Goal: Transaction & Acquisition: Book appointment/travel/reservation

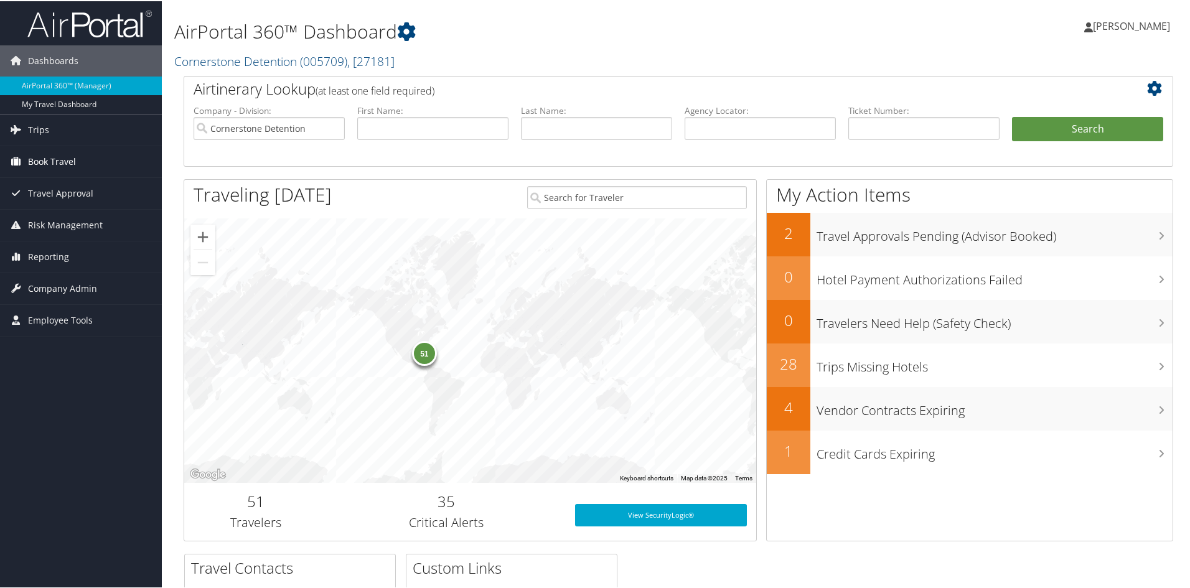
click at [61, 160] on span "Book Travel" at bounding box center [52, 160] width 48 height 31
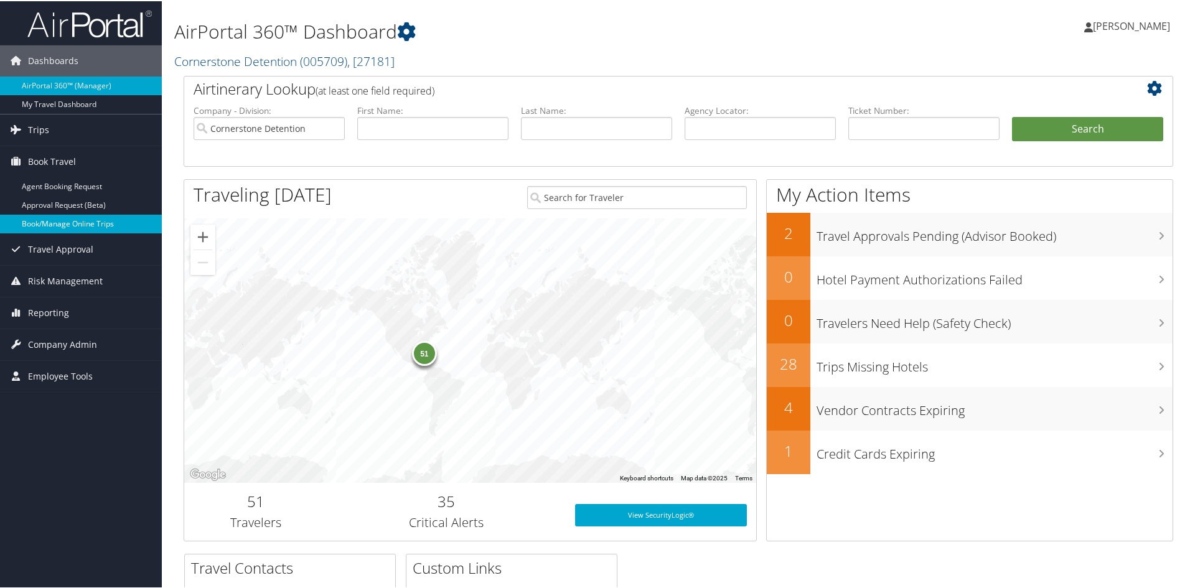
click at [58, 228] on link "Book/Manage Online Trips" at bounding box center [81, 222] width 162 height 19
click at [76, 228] on link "Book/Manage Online Trips" at bounding box center [81, 222] width 162 height 19
click at [70, 218] on link "Book/Manage Online Trips" at bounding box center [81, 222] width 162 height 19
click at [49, 226] on link "Book/Manage Online Trips" at bounding box center [81, 222] width 162 height 19
click at [53, 226] on link "Book/Manage Online Trips" at bounding box center [81, 222] width 162 height 19
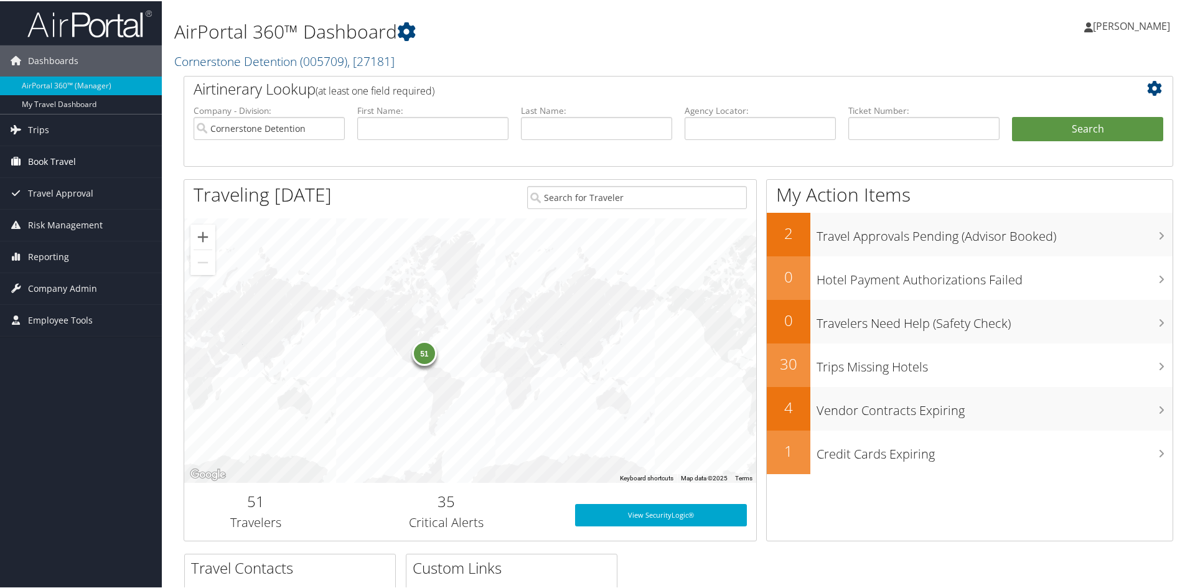
click at [35, 160] on span "Book Travel" at bounding box center [52, 160] width 48 height 31
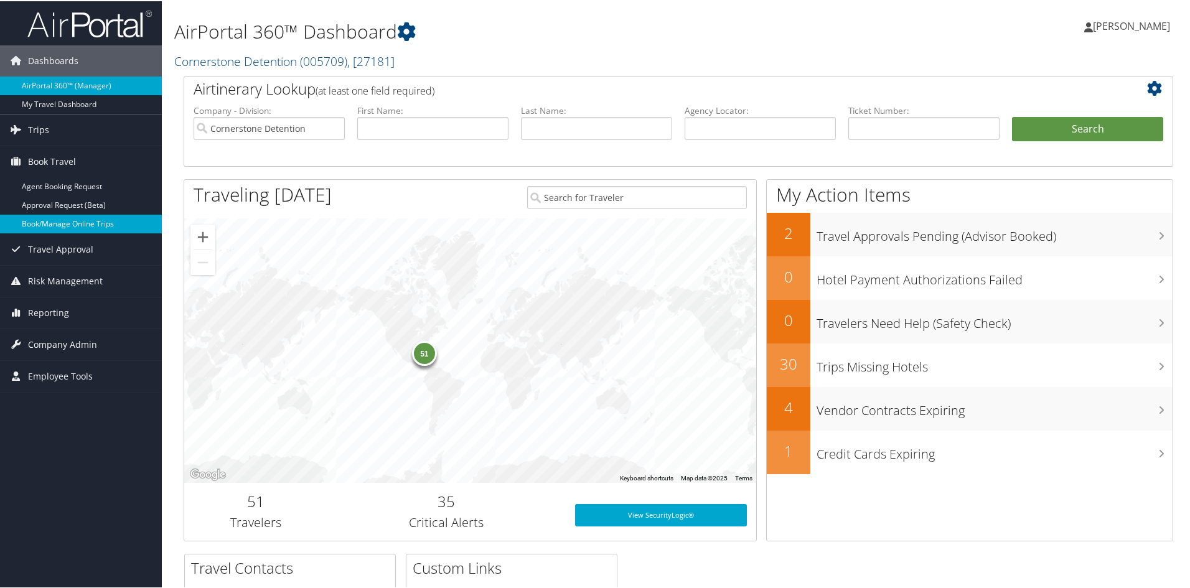
click at [49, 227] on link "Book/Manage Online Trips" at bounding box center [81, 222] width 162 height 19
click at [65, 226] on link "Book/Manage Online Trips" at bounding box center [81, 222] width 162 height 19
